Goal: Task Accomplishment & Management: Complete application form

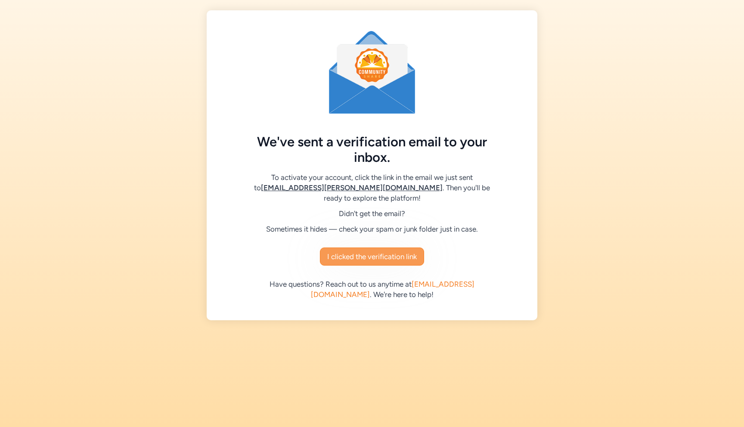
click at [358, 252] on span "I clicked the verification link" at bounding box center [372, 257] width 90 height 10
